Goal: Register for event/course

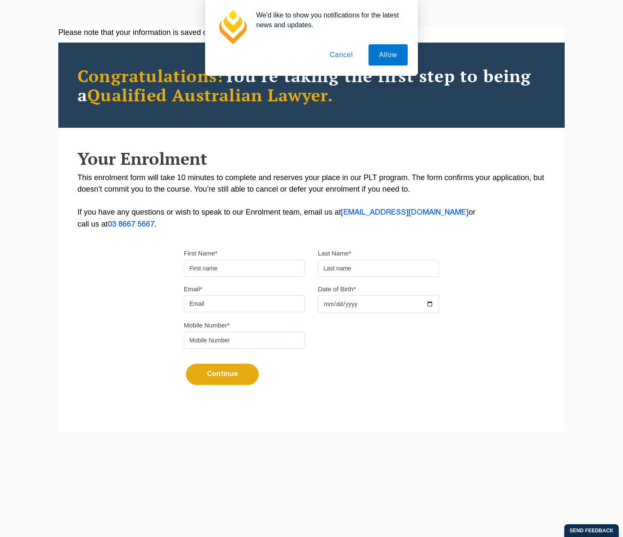
click at [215, 267] on input "First Name*" at bounding box center [244, 268] width 121 height 17
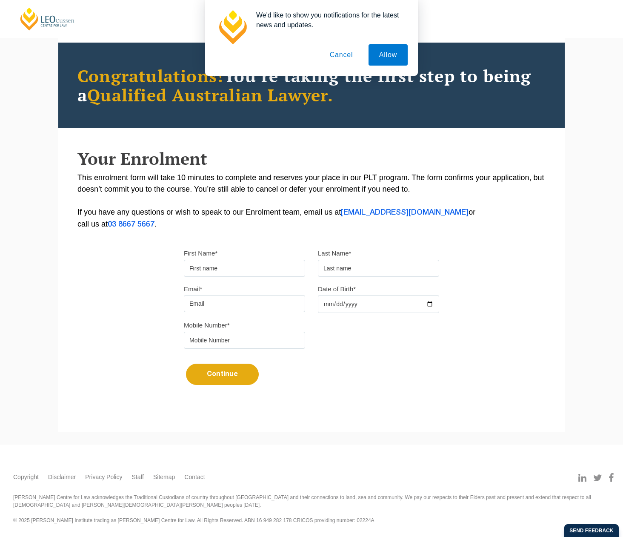
type input "Stephen"
type input "Marriott"
type input "Stephenmarriott01@gmail.com"
type input "1991-02-03"
type input "0431631465"
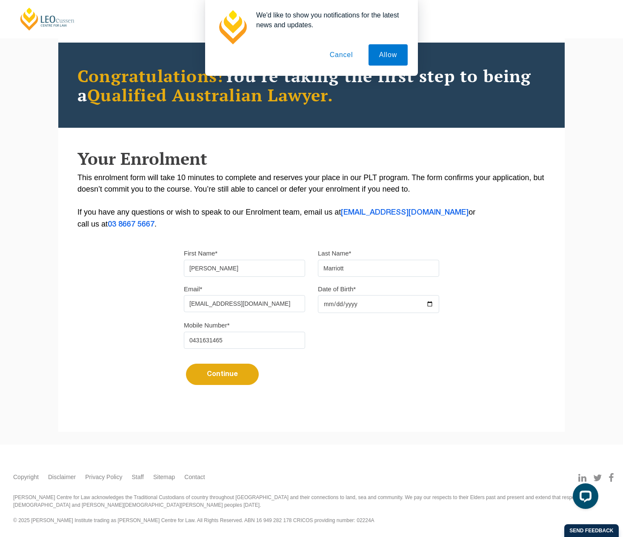
click at [226, 375] on button "Continue" at bounding box center [222, 374] width 73 height 21
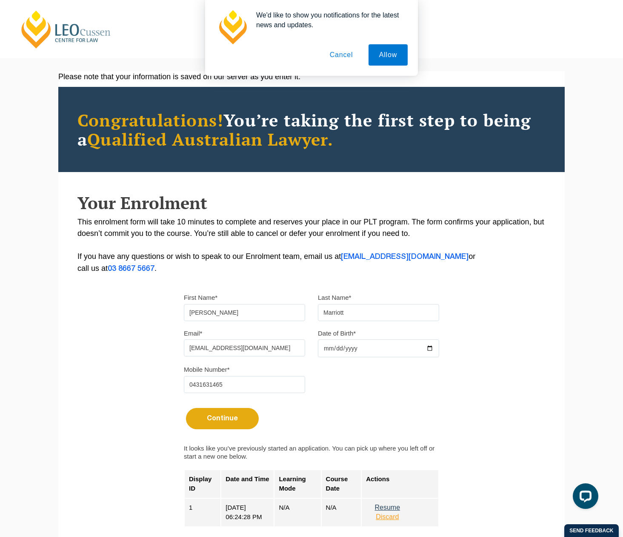
click at [344, 57] on button "Cancel" at bounding box center [341, 54] width 45 height 21
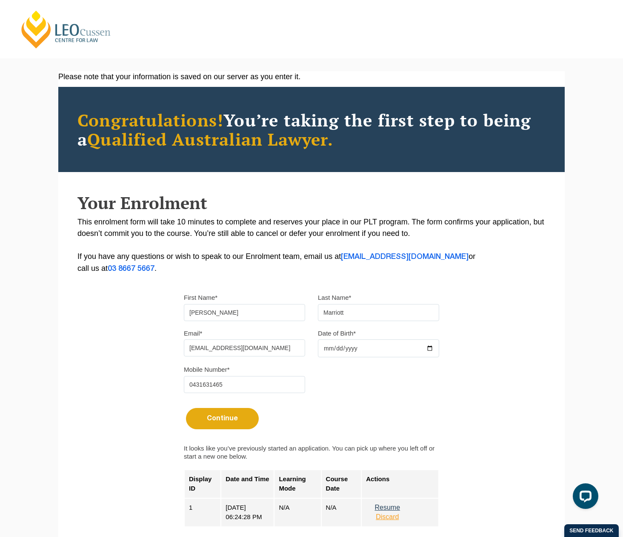
click at [65, 26] on link "[PERSON_NAME] Centre for Law" at bounding box center [66, 29] width 94 height 40
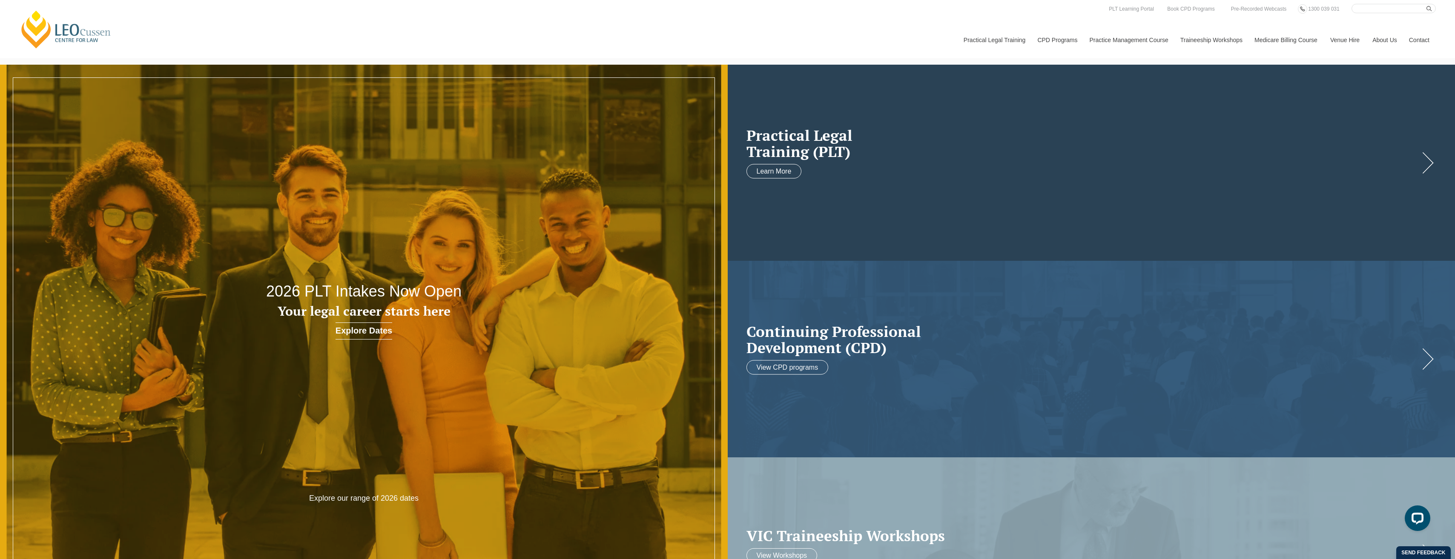
click at [623, 160] on h2 "Practical Legal Training (PLT)" at bounding box center [1082, 143] width 673 height 33
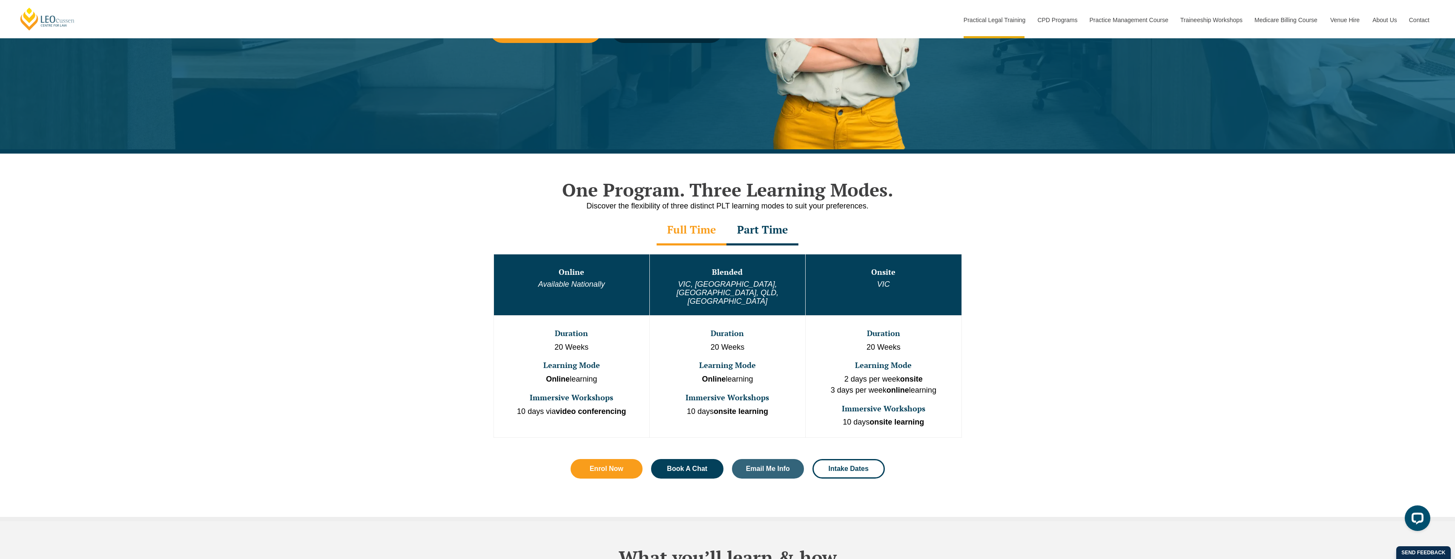
scroll to position [298, 0]
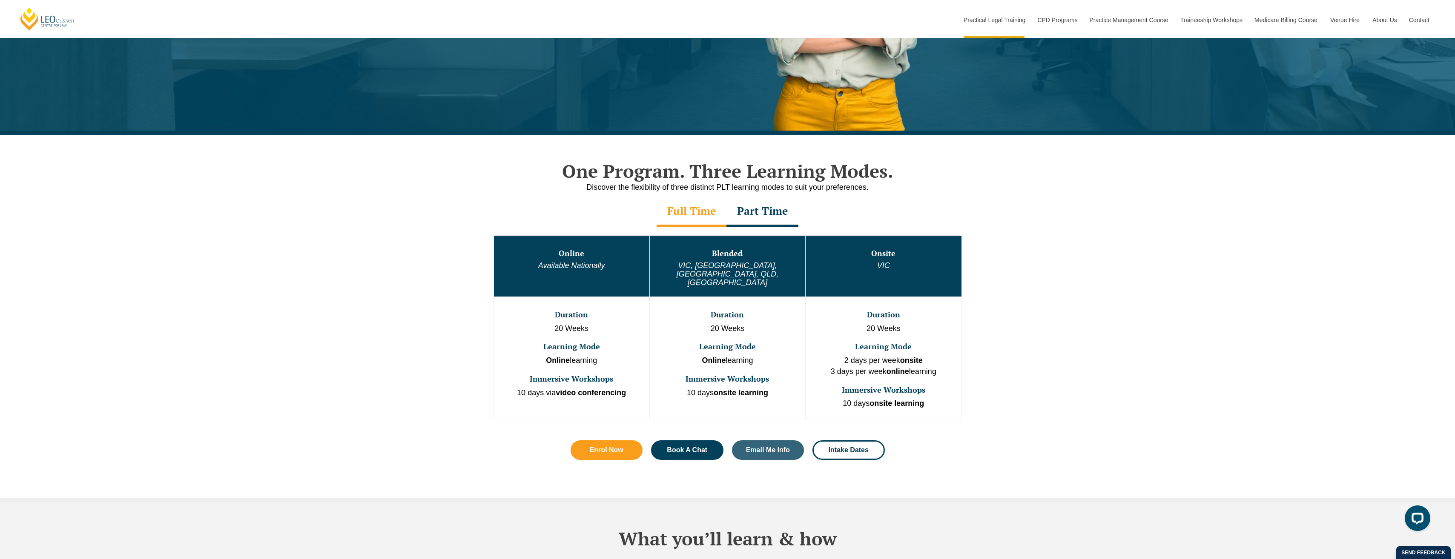
click at [691, 213] on div "Full Time" at bounding box center [692, 212] width 70 height 30
click at [765, 210] on div "Part Time" at bounding box center [762, 212] width 72 height 30
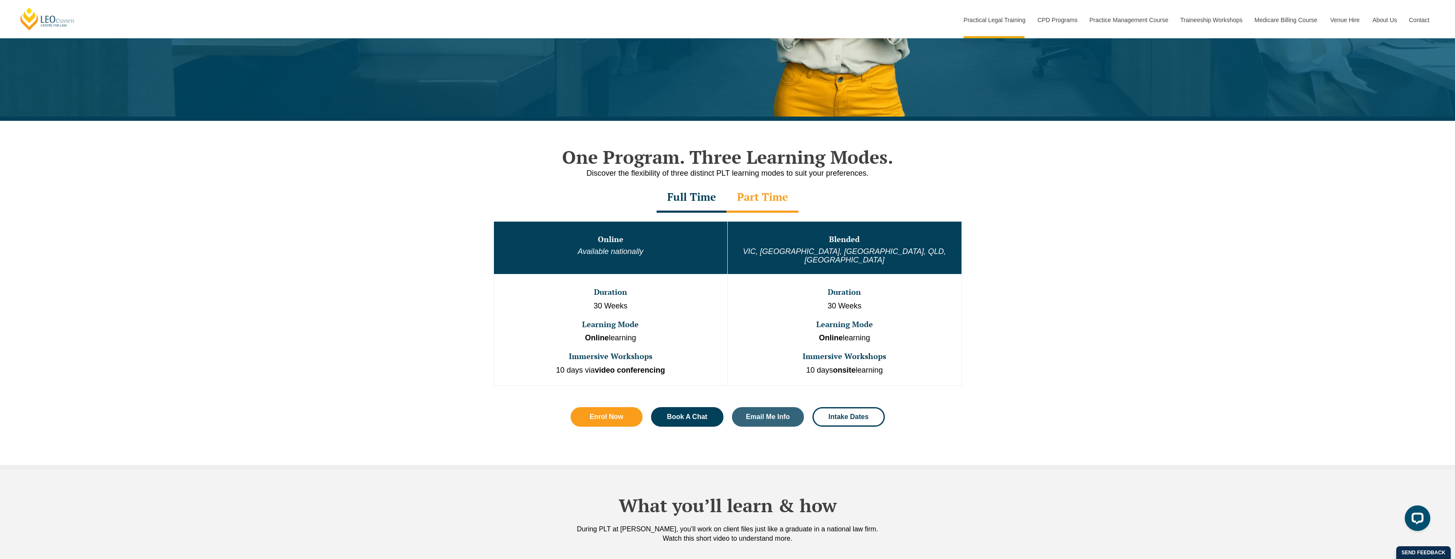
scroll to position [341, 0]
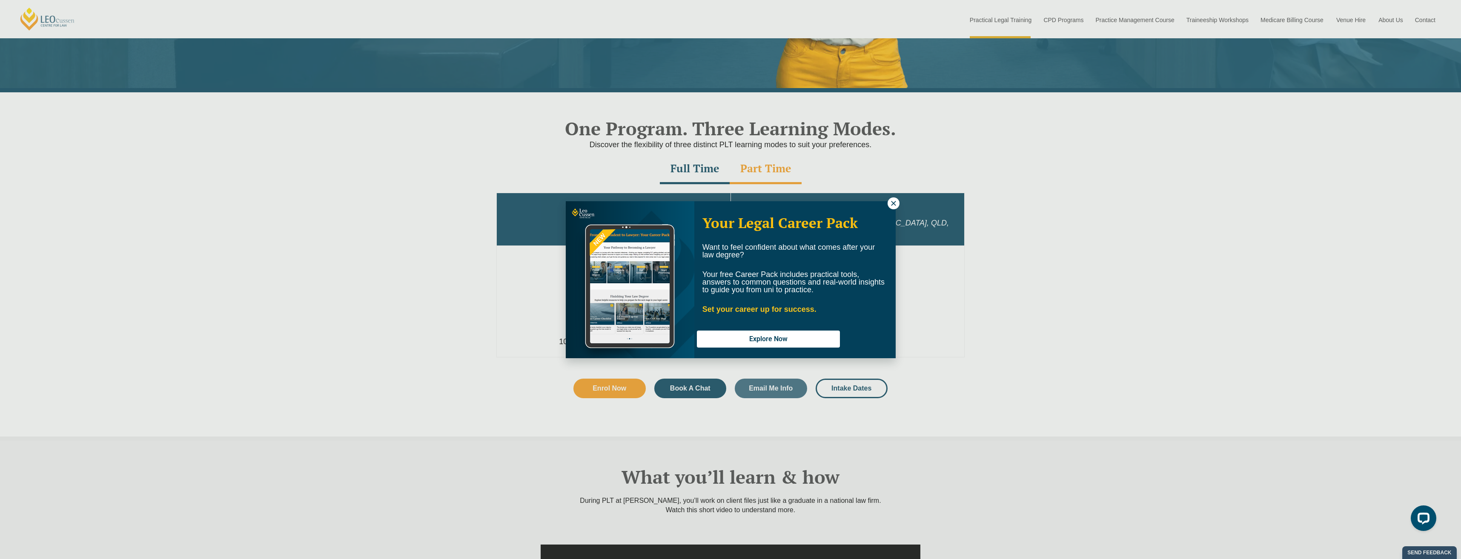
click at [894, 201] on icon at bounding box center [894, 204] width 8 height 8
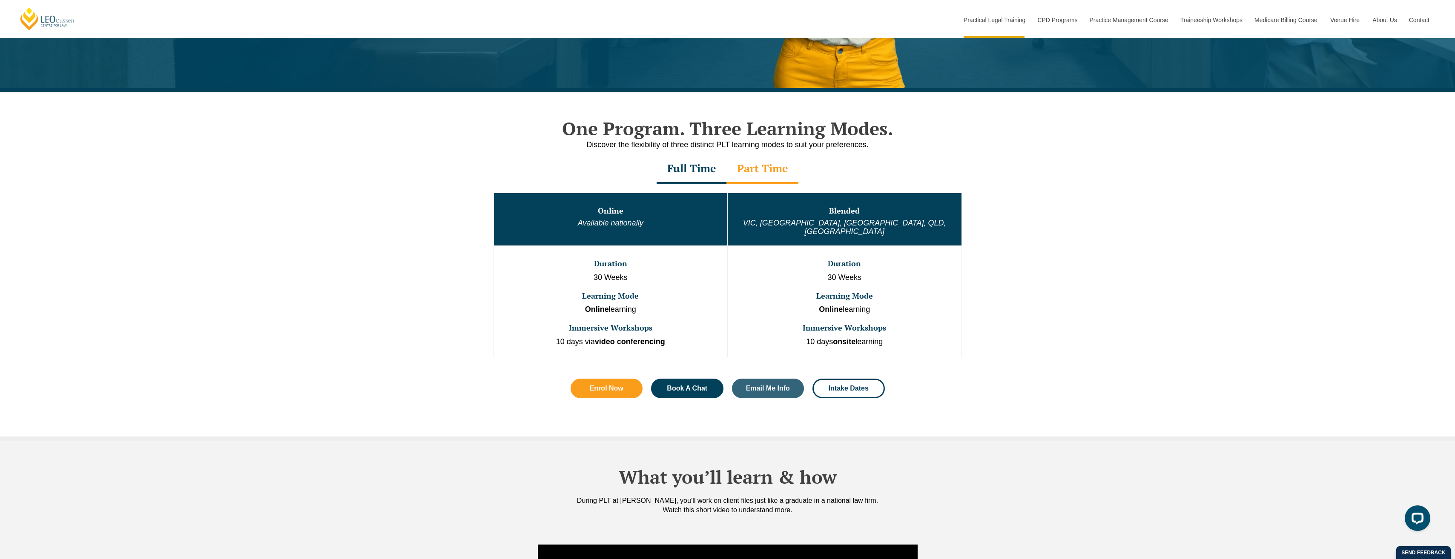
click at [1038, 235] on div "One Program. Three Learning Modes. Discover the flexibility of three distinct P…" at bounding box center [727, 266] width 1455 height 348
click at [1010, 264] on div "One Program. Three Learning Modes. Discover the flexibility of three distinct P…" at bounding box center [727, 266] width 1455 height 348
click at [676, 173] on div "Full Time" at bounding box center [692, 170] width 70 height 30
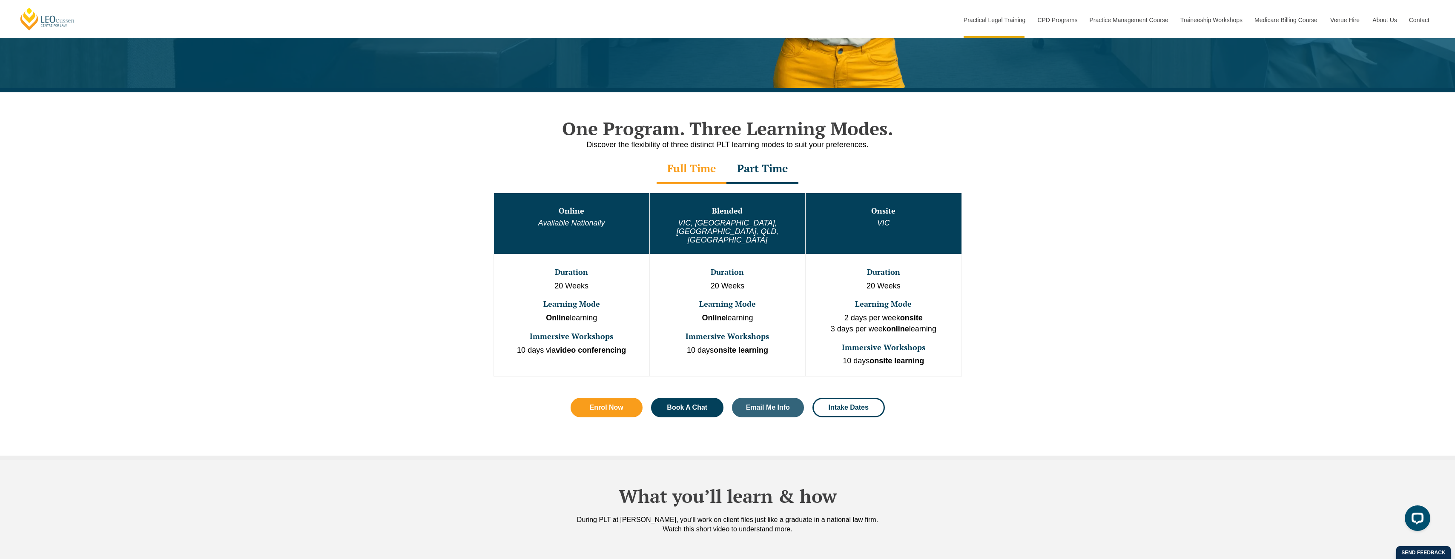
click at [761, 169] on div "Part Time" at bounding box center [762, 170] width 72 height 30
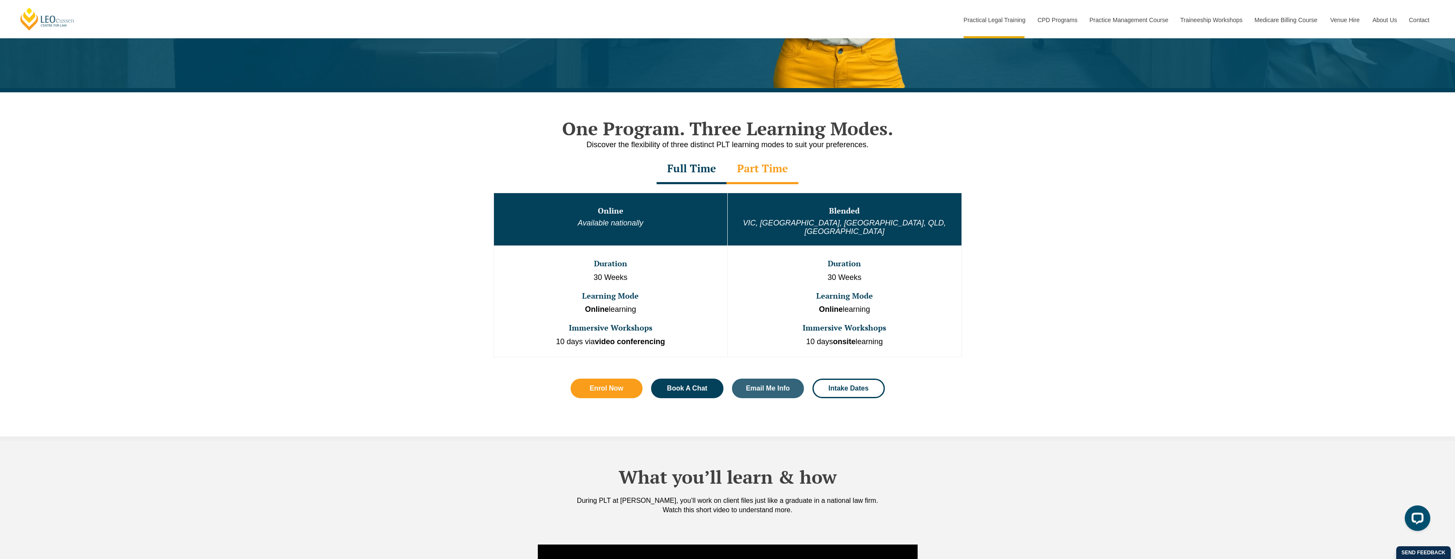
click at [680, 165] on div "Full Time" at bounding box center [692, 170] width 70 height 30
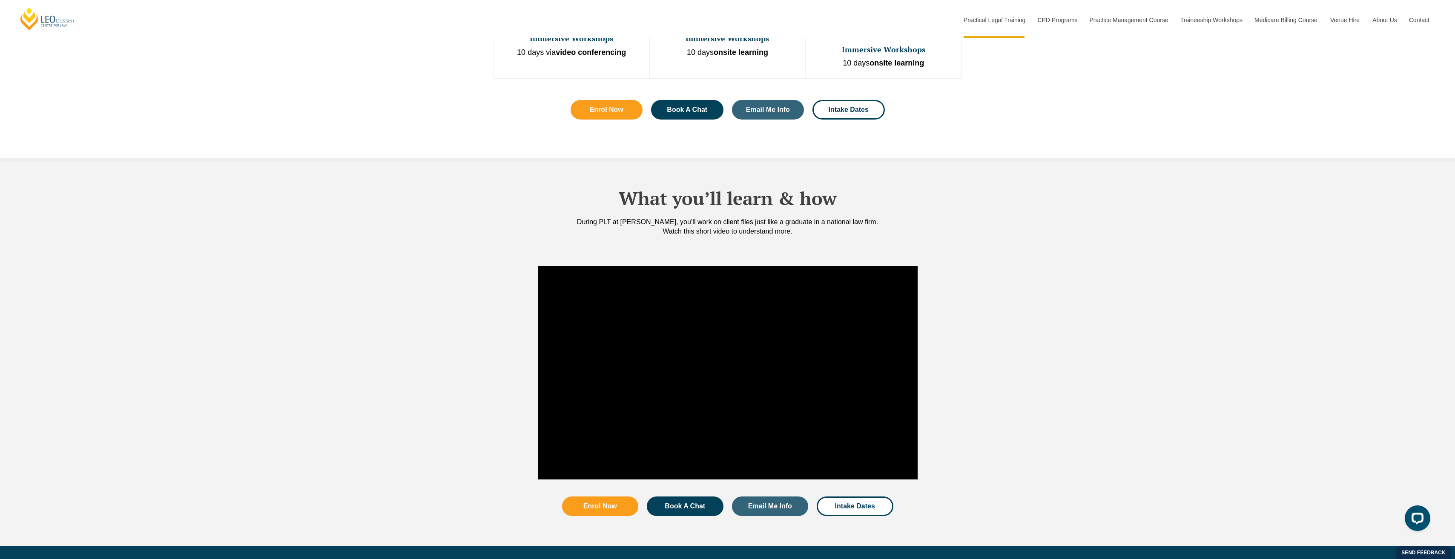
scroll to position [426, 0]
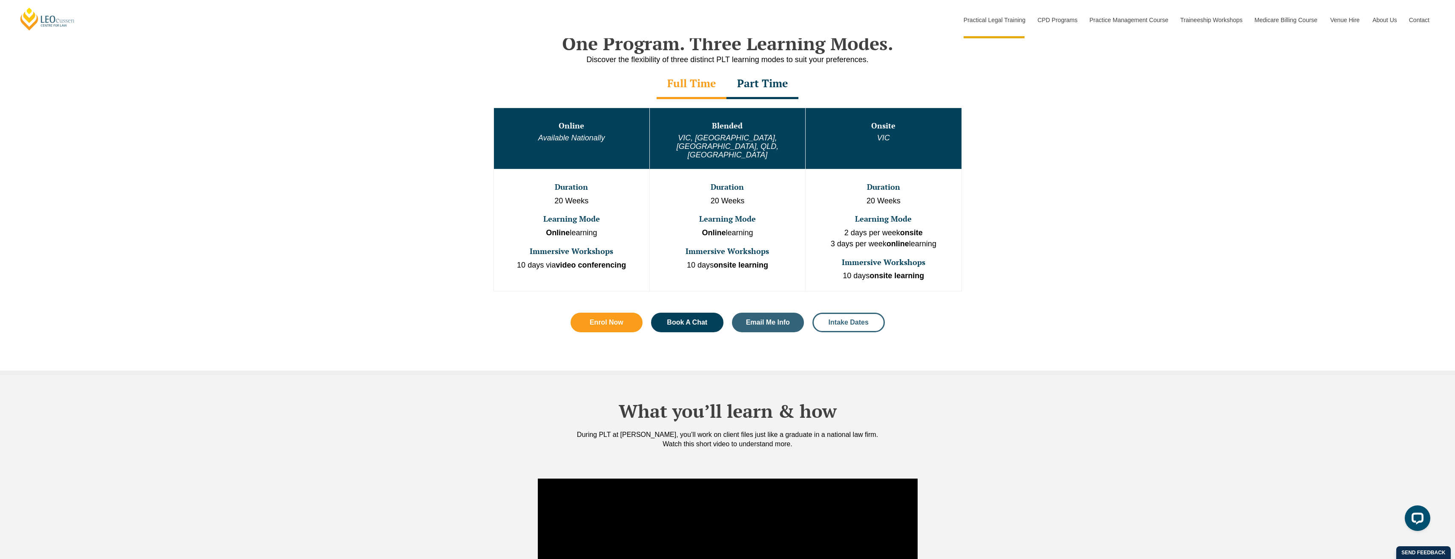
click at [848, 313] on link "Intake Dates" at bounding box center [848, 323] width 72 height 20
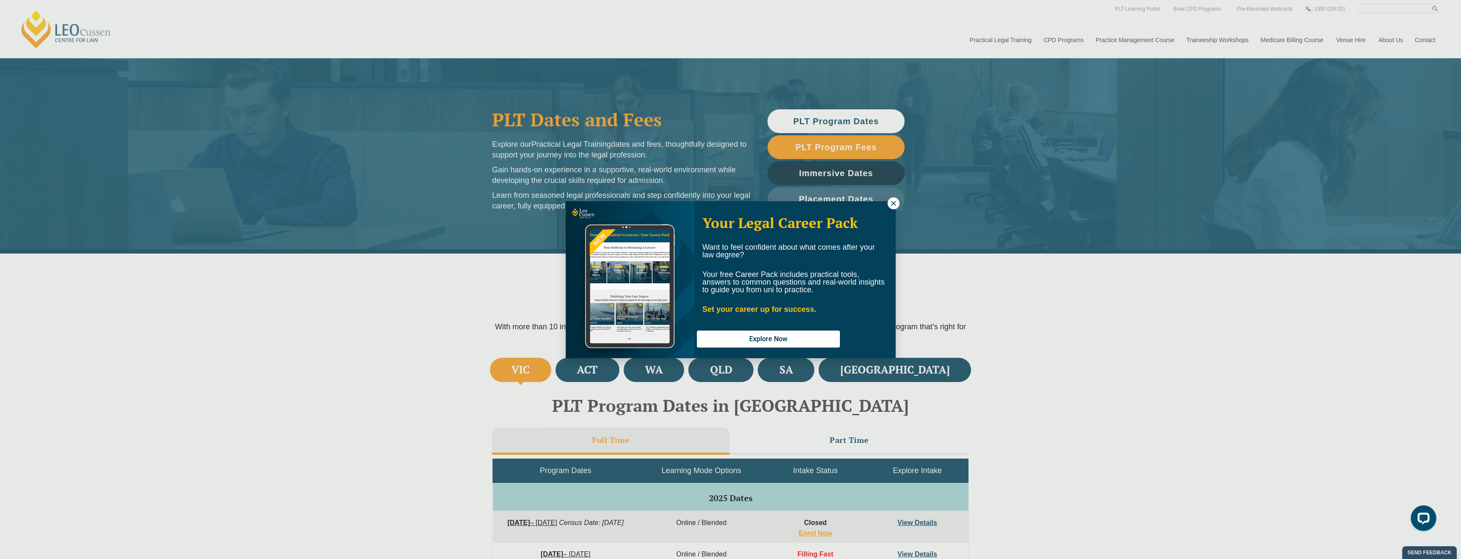
click at [892, 202] on icon at bounding box center [893, 203] width 5 height 5
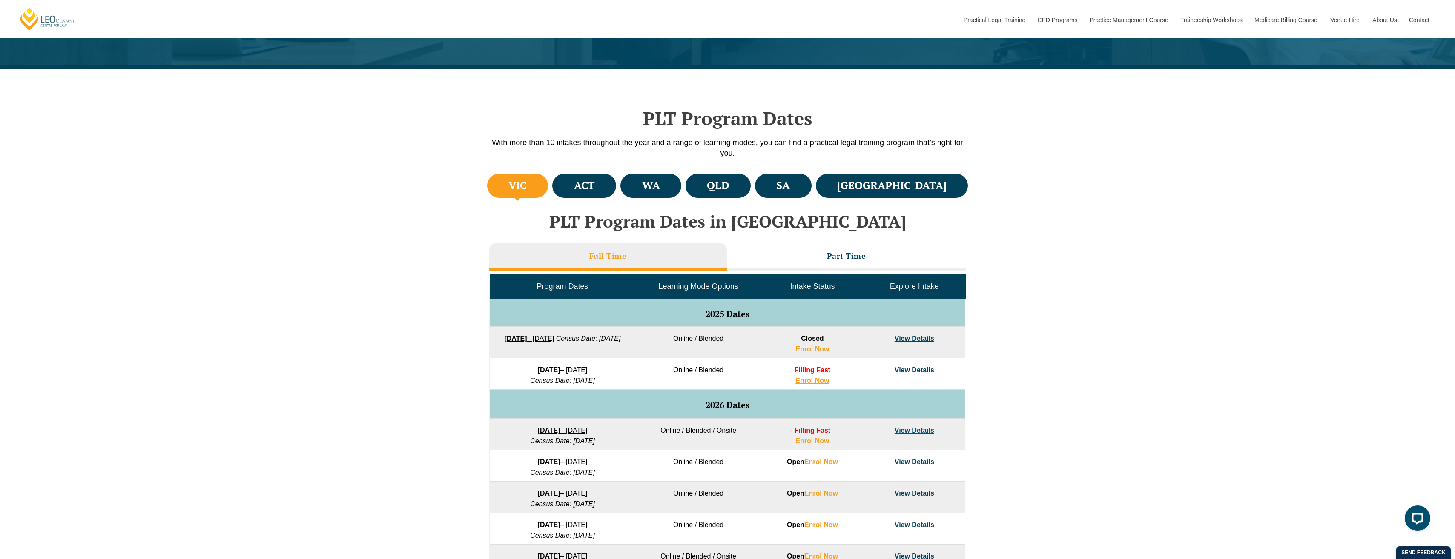
scroll to position [298, 0]
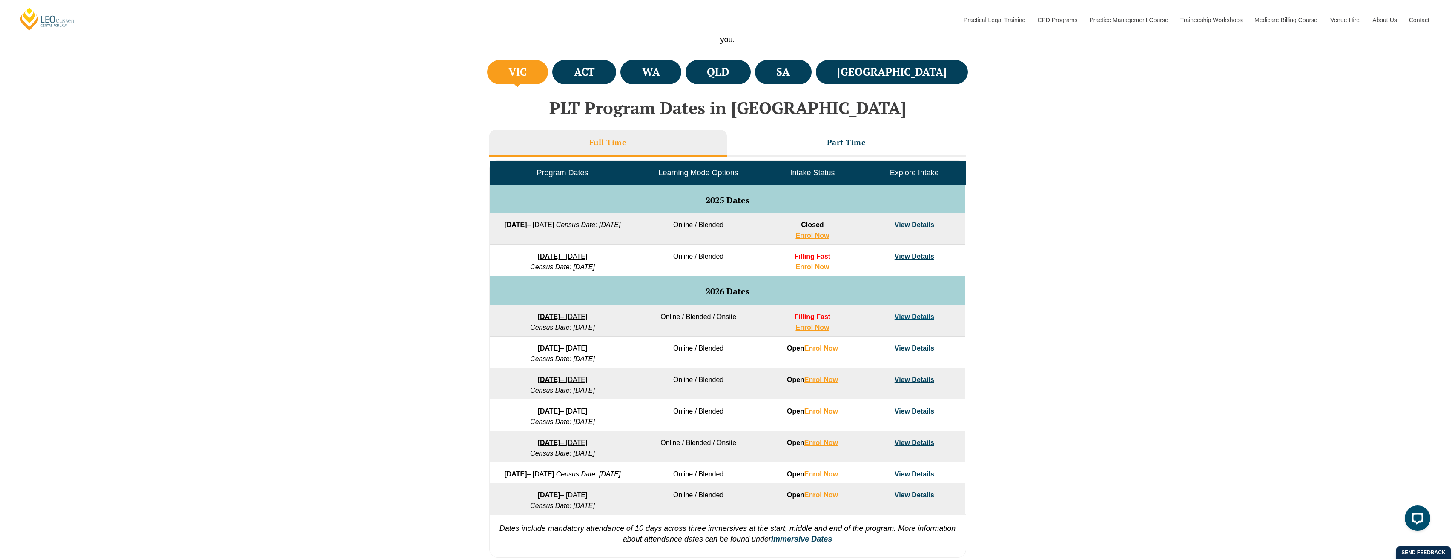
click at [392, 307] on div "VIC [GEOGRAPHIC_DATA] [GEOGRAPHIC_DATA] [GEOGRAPHIC_DATA] [GEOGRAPHIC_DATA] [GE…" at bounding box center [727, 310] width 1455 height 505
click at [786, 138] on li "Part Time" at bounding box center [846, 143] width 239 height 27
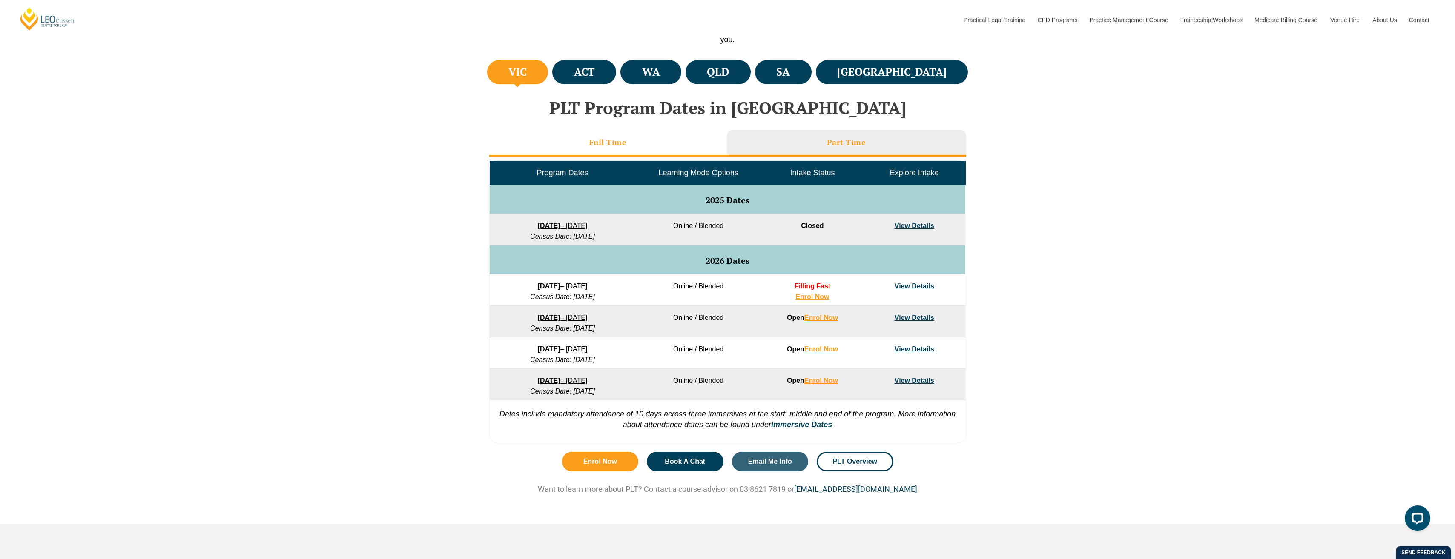
click at [620, 142] on h3 "Full Time" at bounding box center [607, 143] width 37 height 10
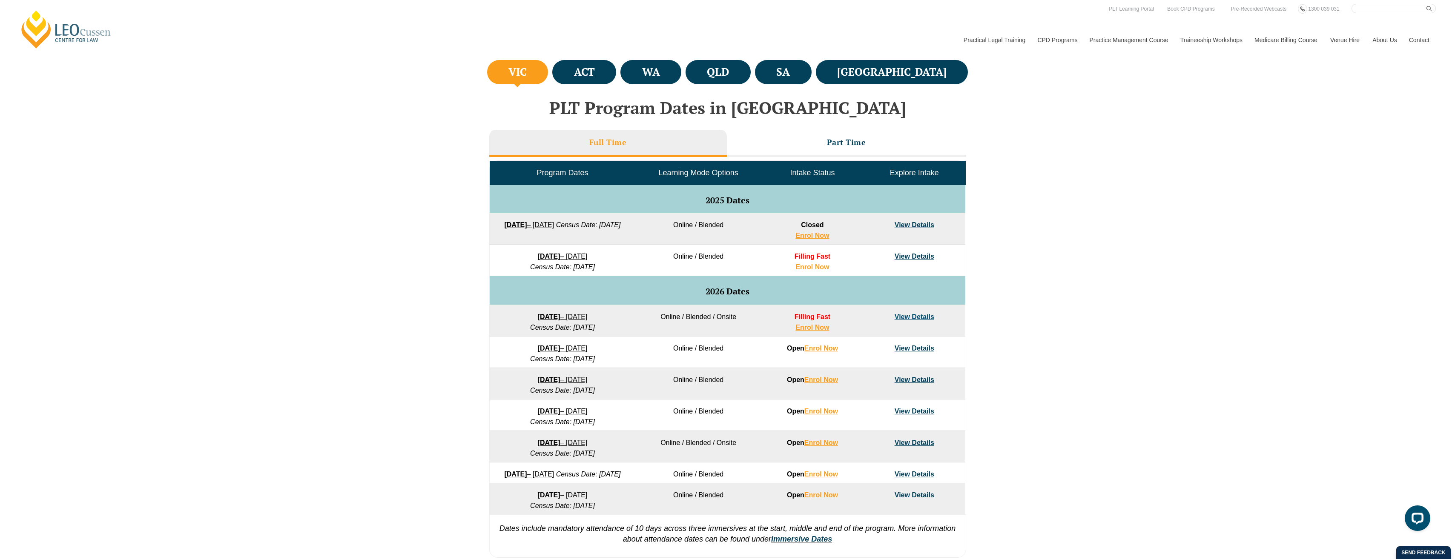
click at [401, 157] on div "VIC ACT WA QLD SA NSW PLT Program Dates in Victoria Full Time Part Time Program…" at bounding box center [727, 310] width 1455 height 505
click at [406, 264] on div "VIC ACT WA QLD SA NSW PLT Program Dates in Victoria Full Time Part Time Program…" at bounding box center [727, 310] width 1455 height 505
click at [434, 247] on div "VIC ACT WA QLD SA NSW PLT Program Dates in Victoria Full Time Part Time Program…" at bounding box center [727, 310] width 1455 height 505
click at [1022, 291] on div "VIC ACT WA QLD SA NSW PLT Program Dates in Victoria Full Time Part Time Program…" at bounding box center [727, 310] width 1455 height 505
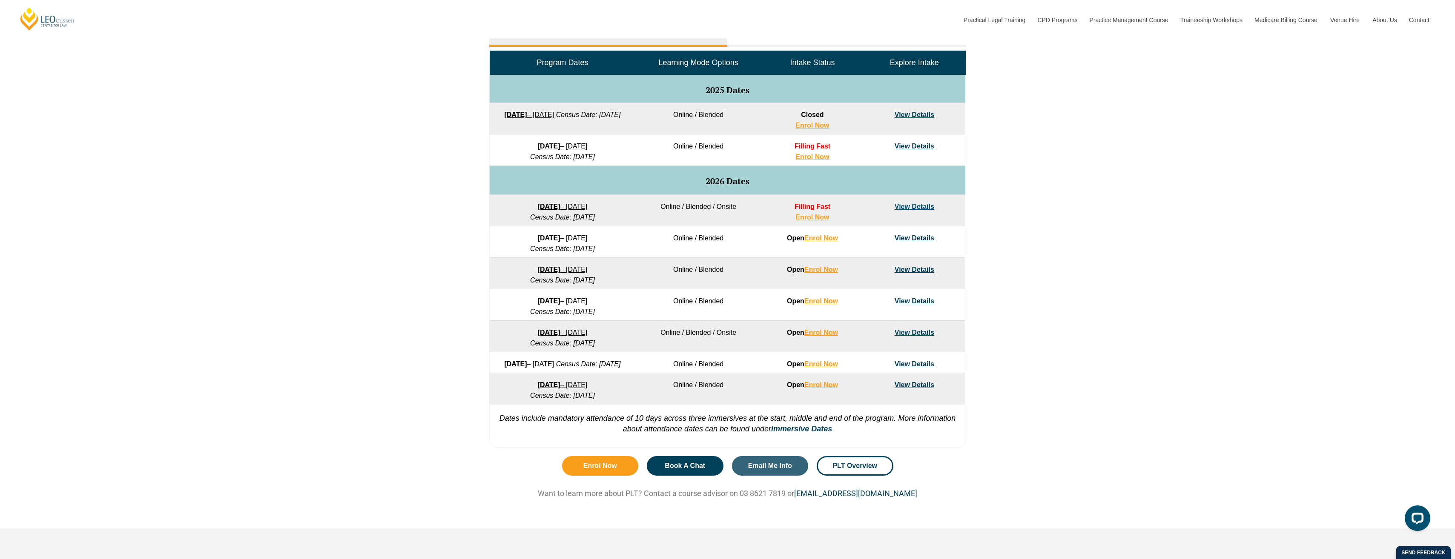
scroll to position [426, 0]
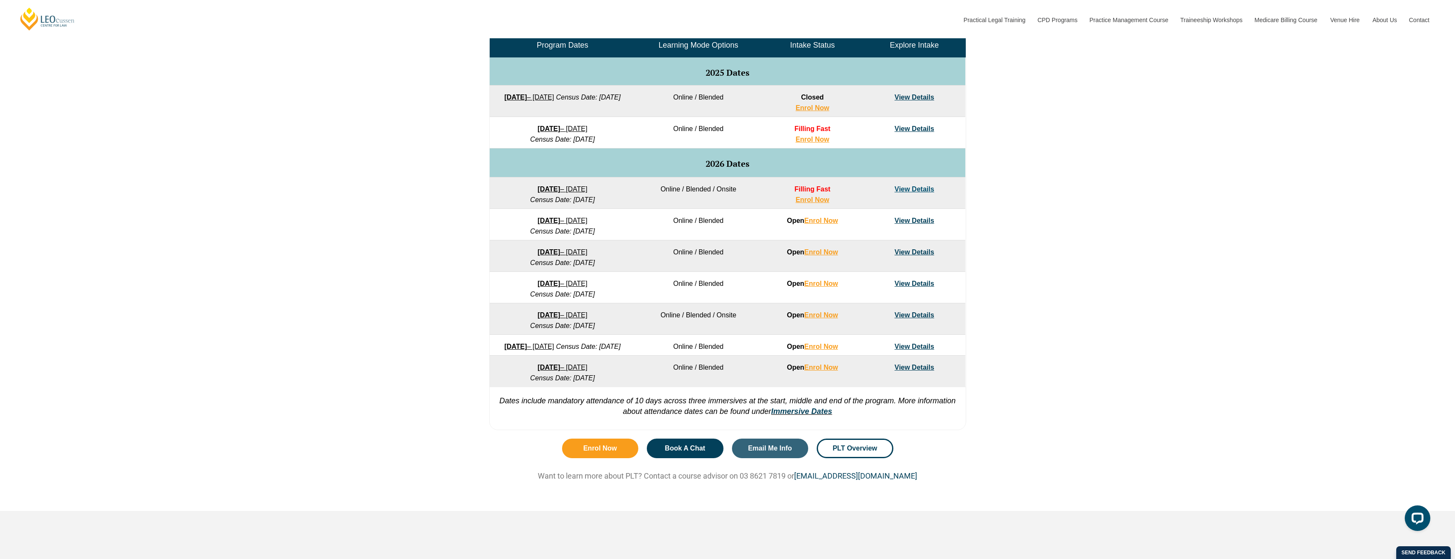
drag, startPoint x: 465, startPoint y: 224, endPoint x: 470, endPoint y: 224, distance: 5.1
click at [465, 224] on div "VIC ACT WA QLD SA NSW PLT Program Dates in Victoria Full Time Part Time Program…" at bounding box center [727, 182] width 1455 height 505
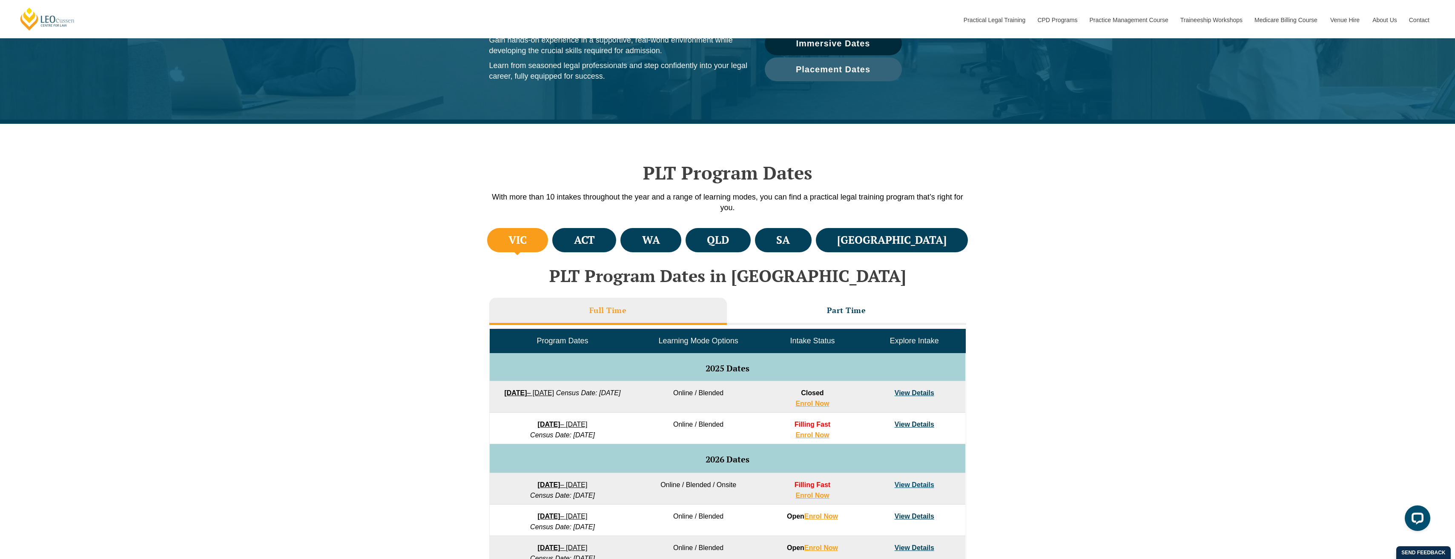
scroll to position [128, 0]
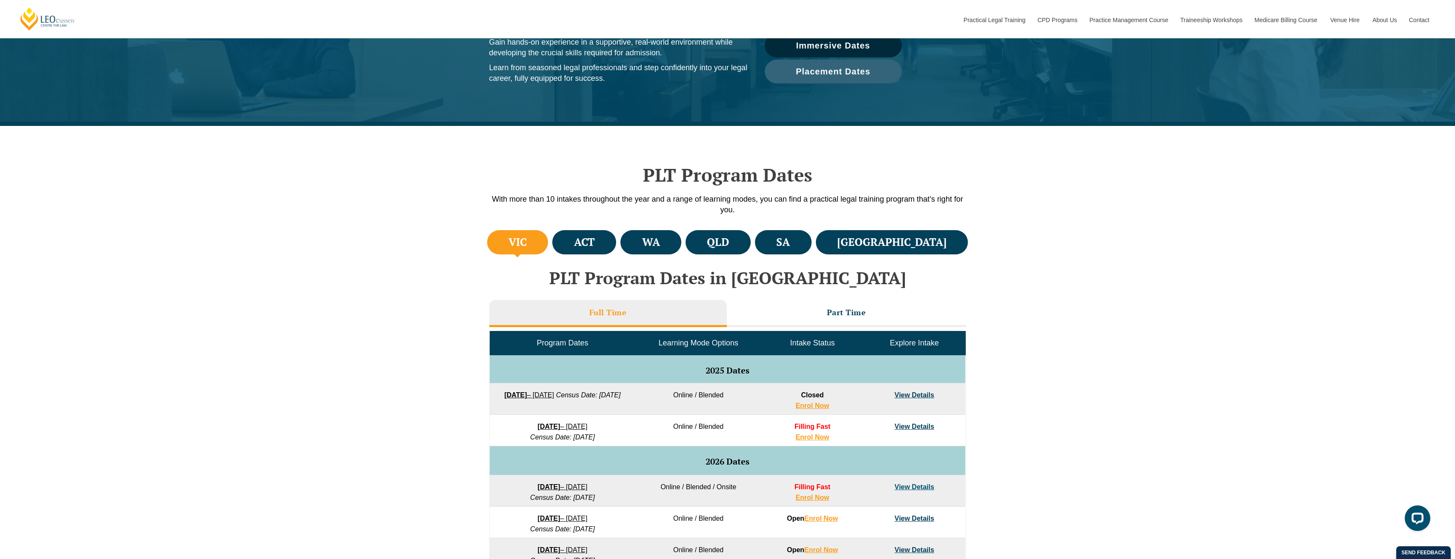
click at [1025, 376] on div "VIC ACT WA QLD SA NSW PLT Program Dates in Victoria Full Time Part Time Program…" at bounding box center [727, 480] width 1455 height 505
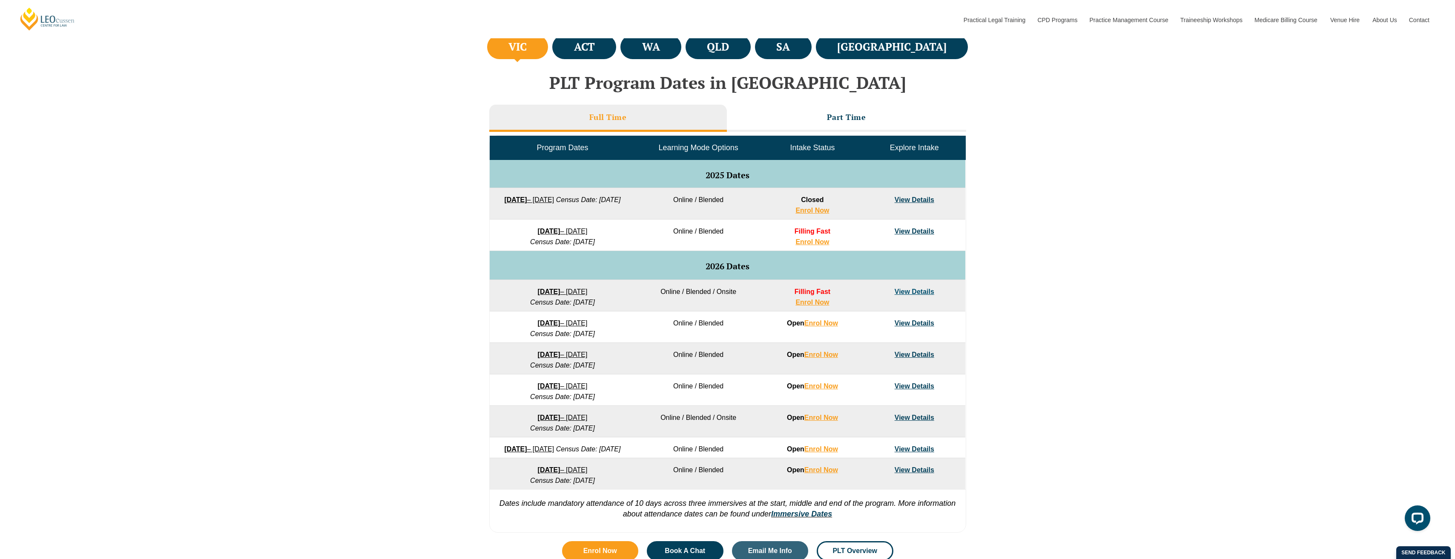
scroll to position [426, 0]
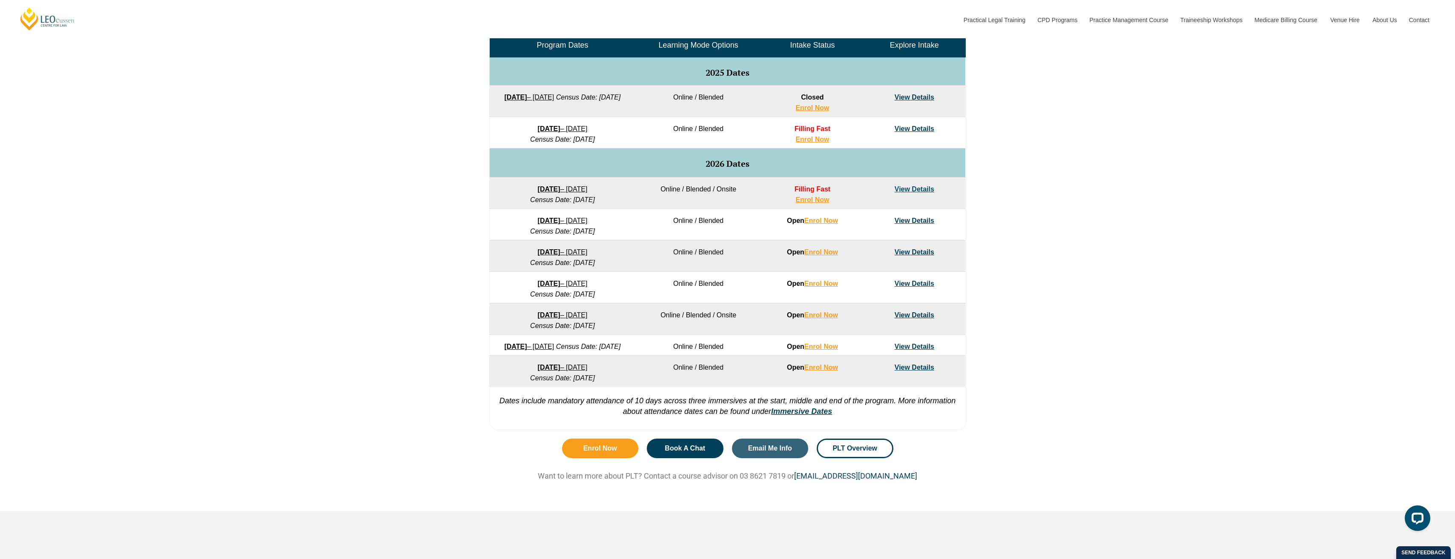
click at [1030, 305] on div "VIC ACT WA QLD SA NSW PLT Program Dates in Victoria Full Time Part Time Program…" at bounding box center [727, 182] width 1455 height 505
click at [998, 248] on div "VIC ACT WA QLD SA NSW PLT Program Dates in Victoria Full Time Part Time Program…" at bounding box center [727, 182] width 1455 height 505
click at [991, 255] on div "VIC ACT WA QLD SA NSW PLT Program Dates in Victoria Full Time Part Time Program…" at bounding box center [727, 182] width 1455 height 505
click at [987, 256] on div "VIC ACT WA QLD SA NSW PLT Program Dates in Victoria Full Time Part Time Program…" at bounding box center [727, 182] width 1455 height 505
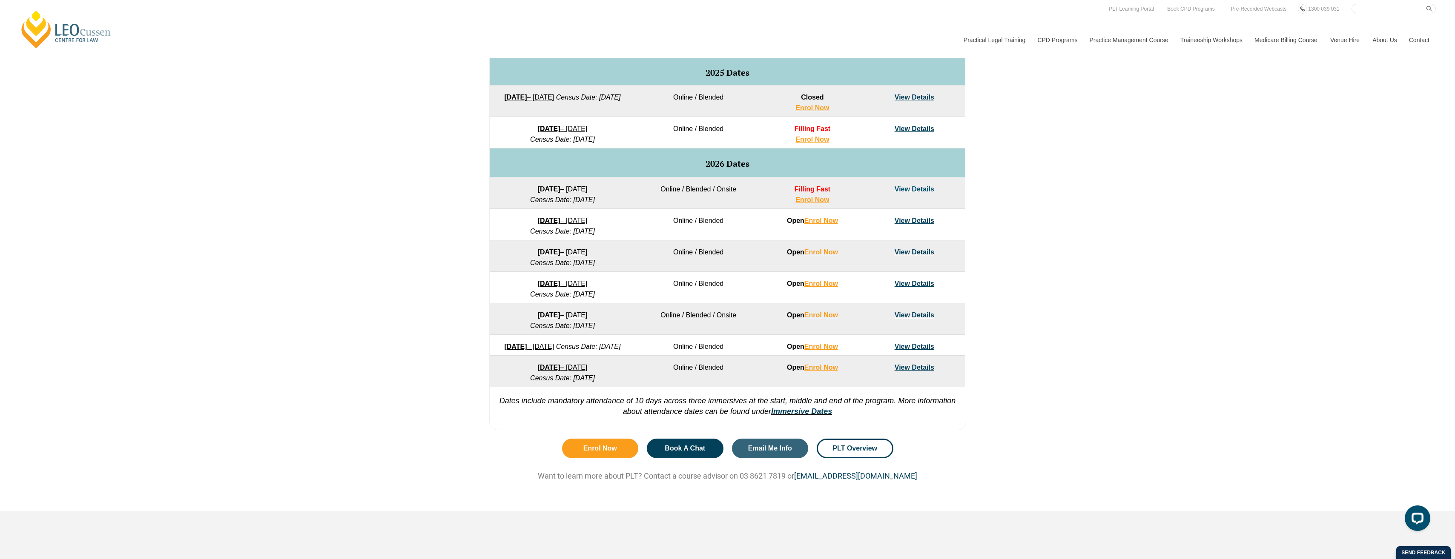
click at [1016, 280] on div "VIC ACT WA QLD SA NSW PLT Program Dates in Victoria Full Time Part Time Program…" at bounding box center [727, 182] width 1455 height 505
click at [1110, 256] on div "VIC ACT WA QLD SA NSW PLT Program Dates in Victoria Full Time Part Time Program…" at bounding box center [727, 182] width 1455 height 505
